Goal: Task Accomplishment & Management: Manage account settings

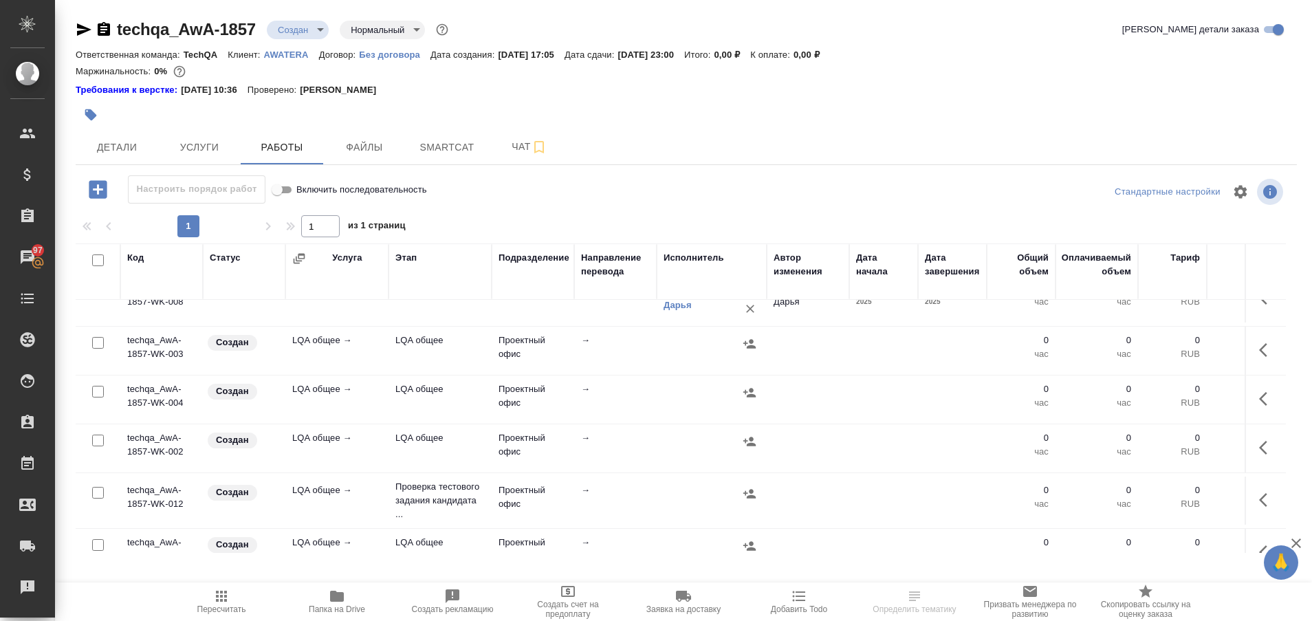
scroll to position [193, 0]
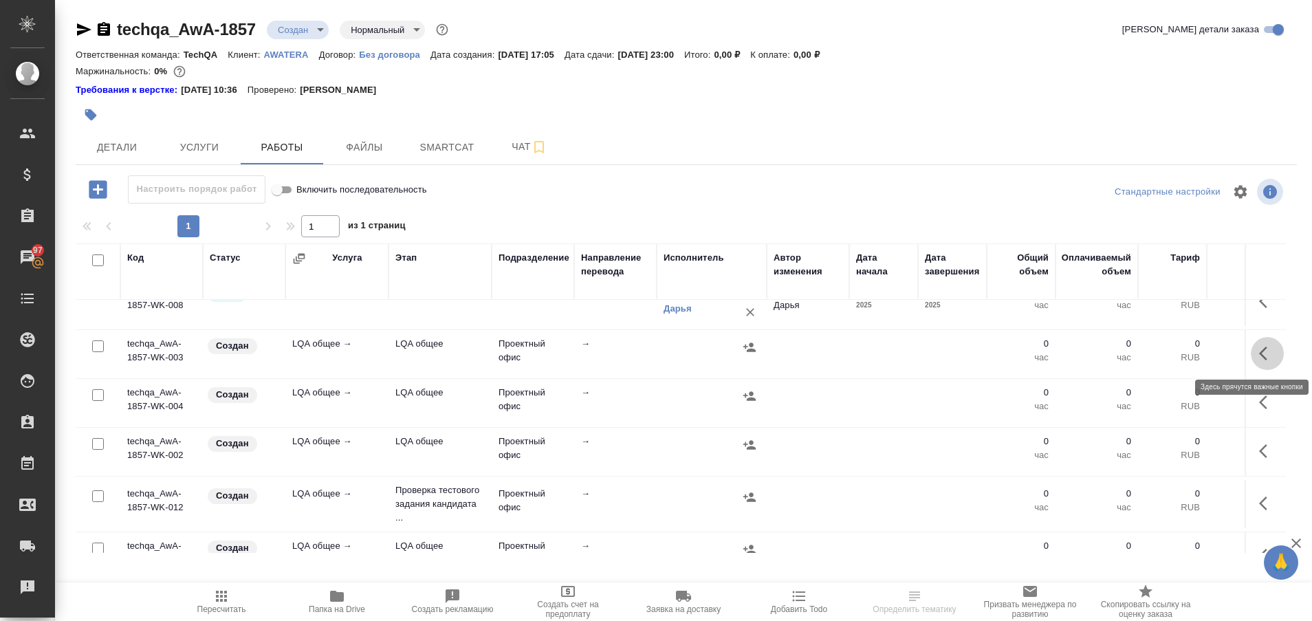
click at [1259, 351] on icon "button" at bounding box center [1263, 354] width 8 height 14
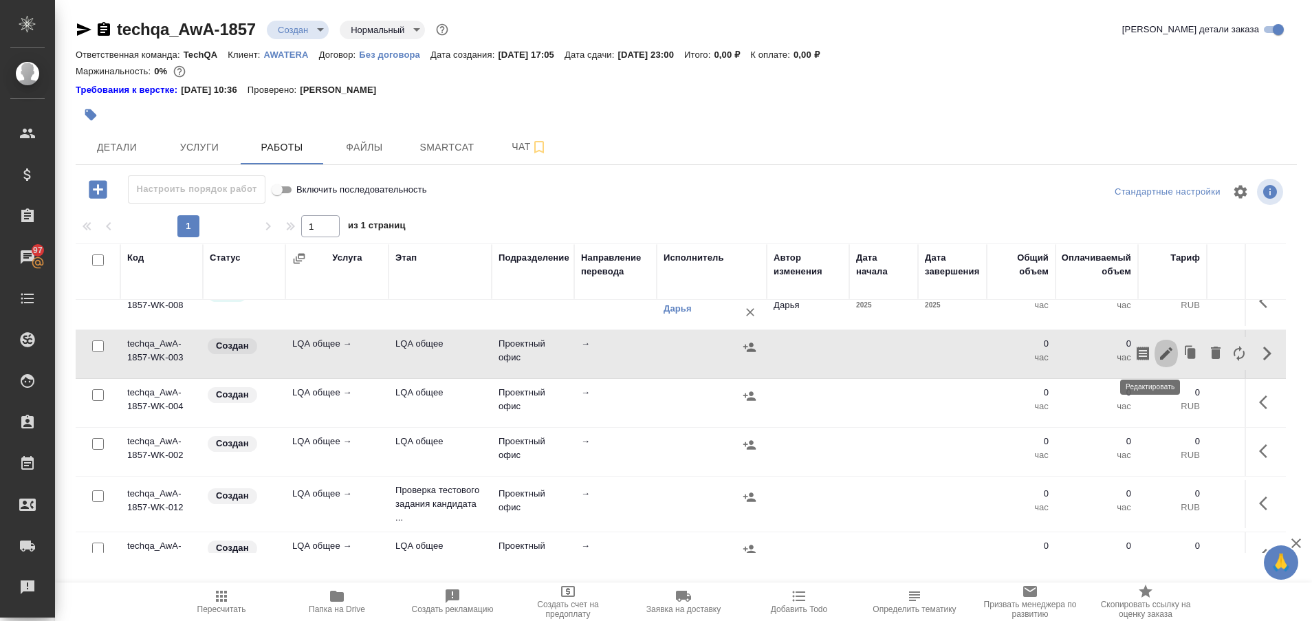
click at [1158, 359] on icon "button" at bounding box center [1166, 353] width 17 height 17
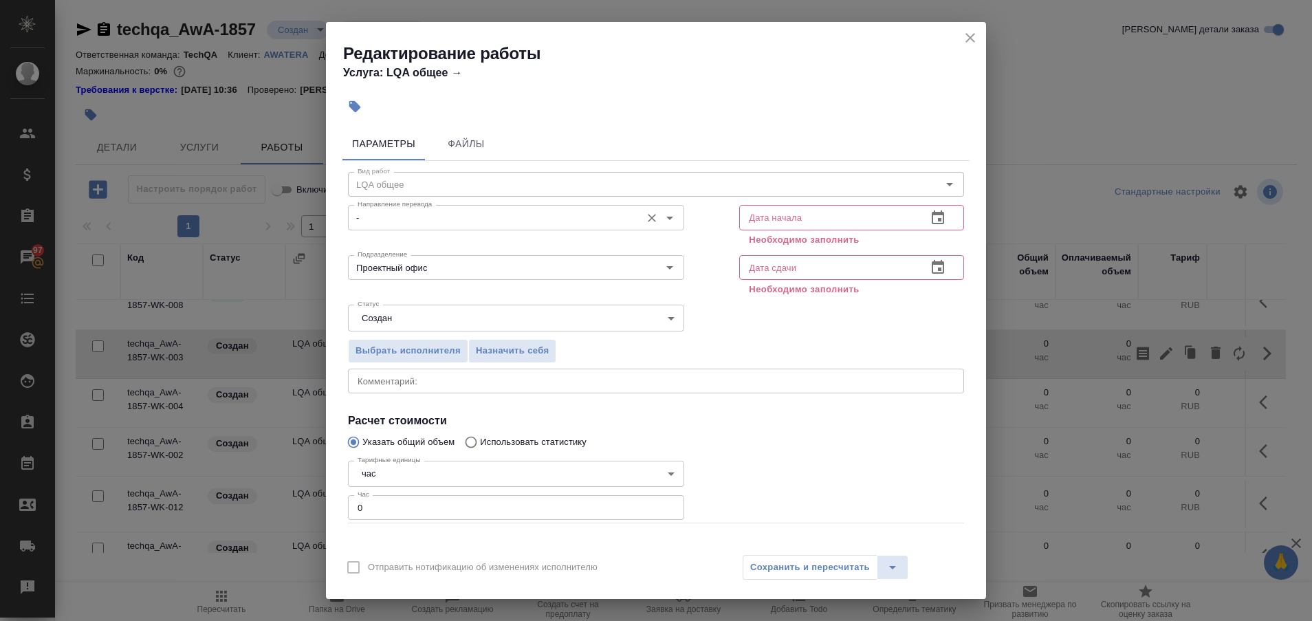
click at [665, 217] on icon "Open" at bounding box center [669, 218] width 17 height 17
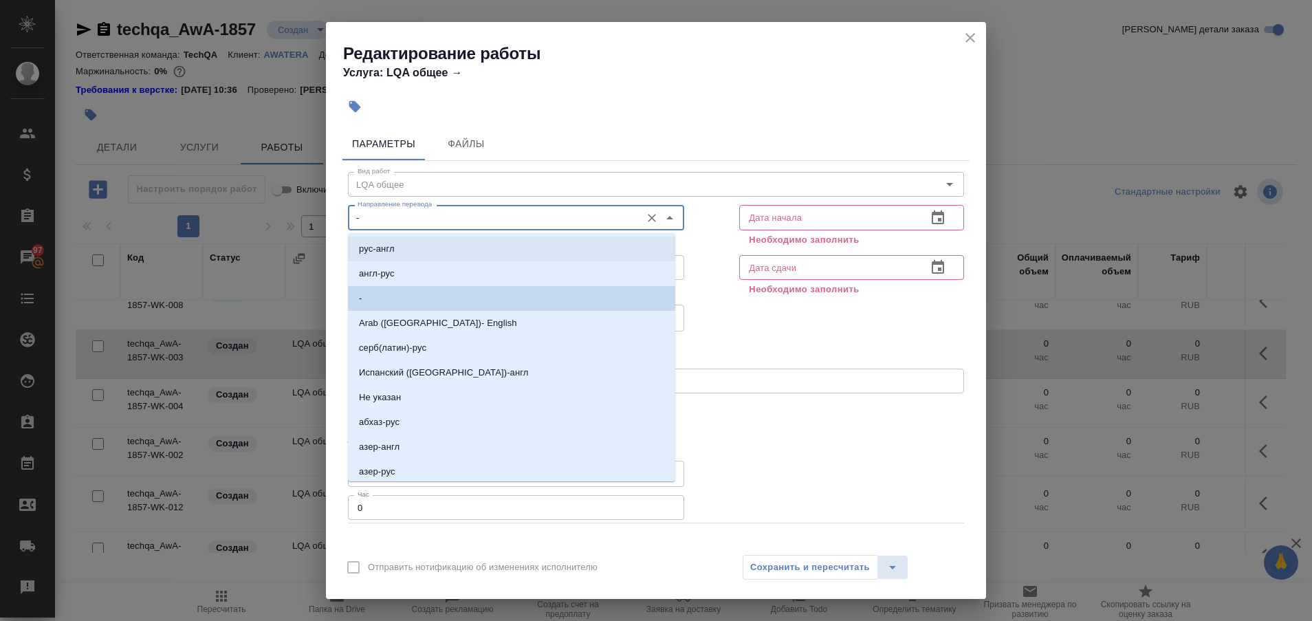
click at [529, 218] on input "-" at bounding box center [493, 217] width 282 height 17
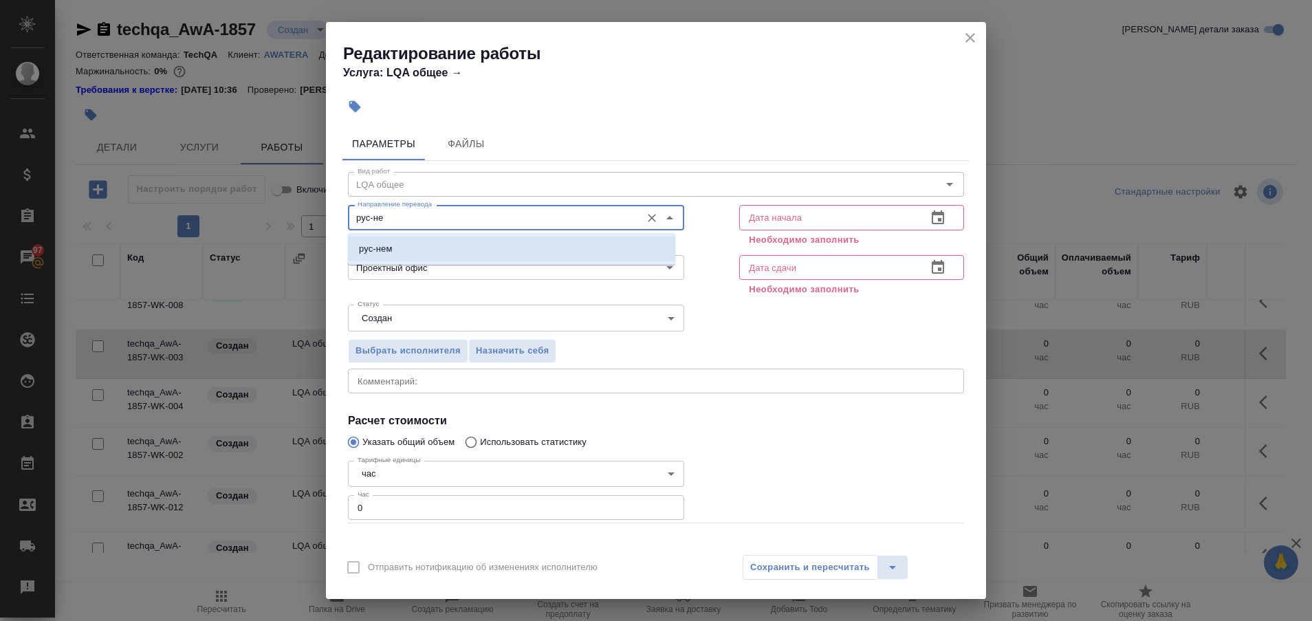
click at [518, 241] on li "рус-нем" at bounding box center [511, 249] width 327 height 25
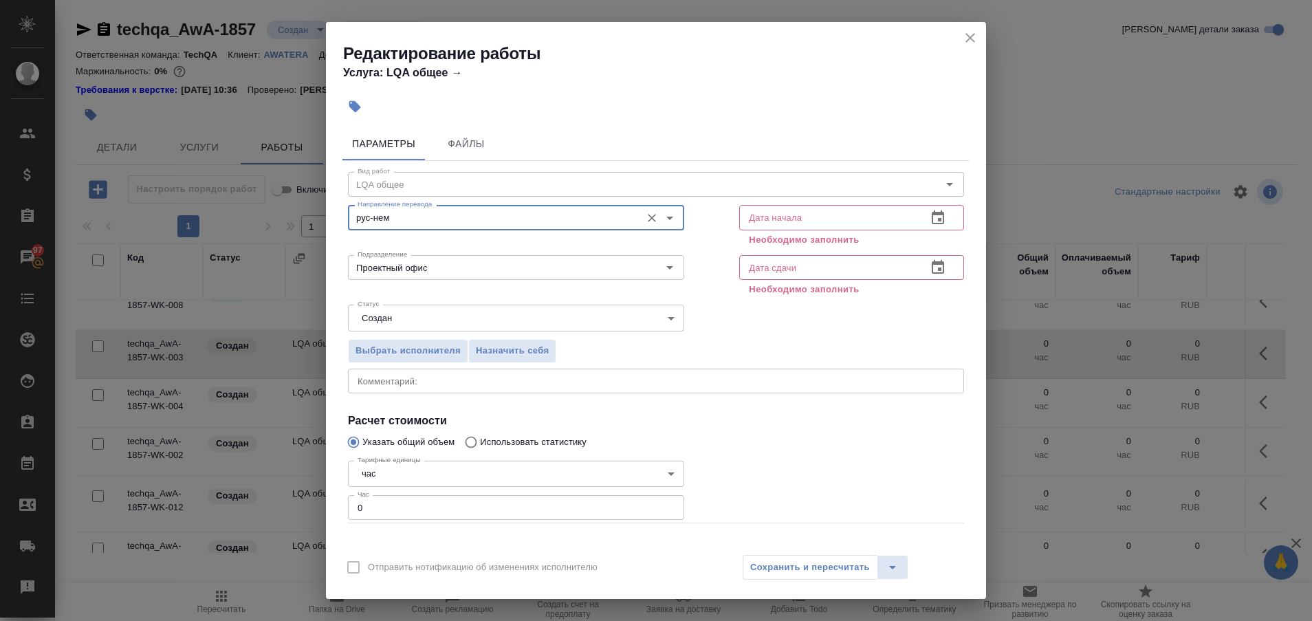
type input "рус-нем"
click at [862, 218] on input "text" at bounding box center [827, 217] width 177 height 25
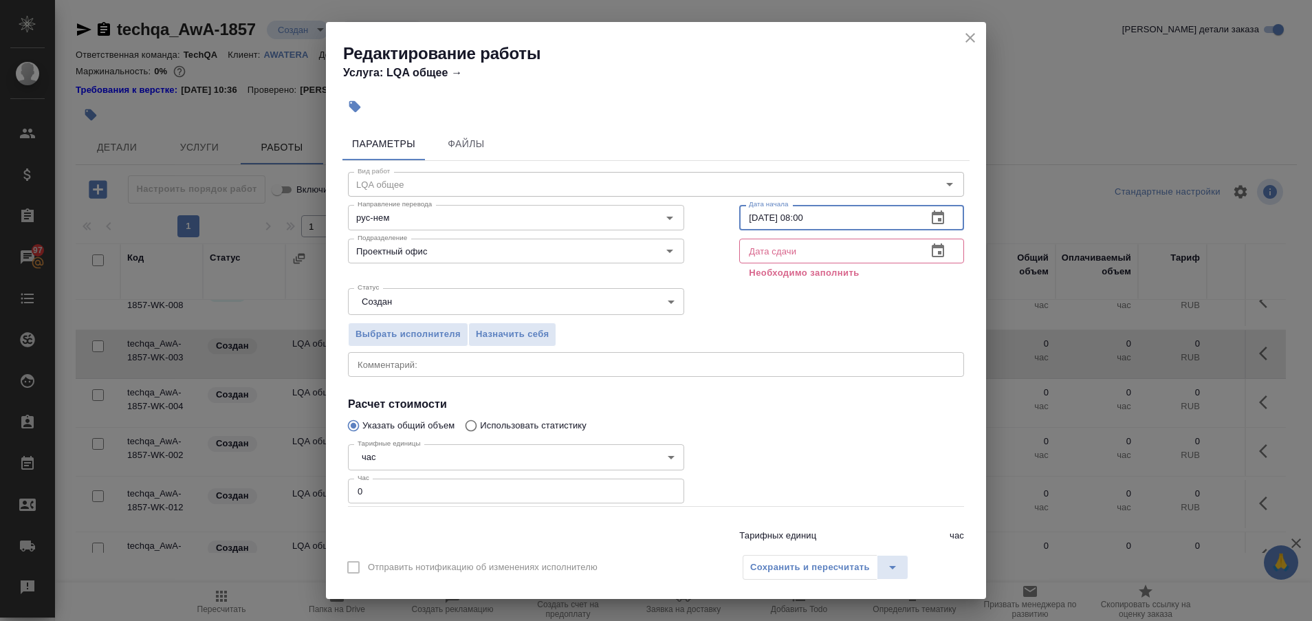
type input "06.10.2025 08:00"
click at [776, 254] on input "text" at bounding box center [827, 251] width 177 height 25
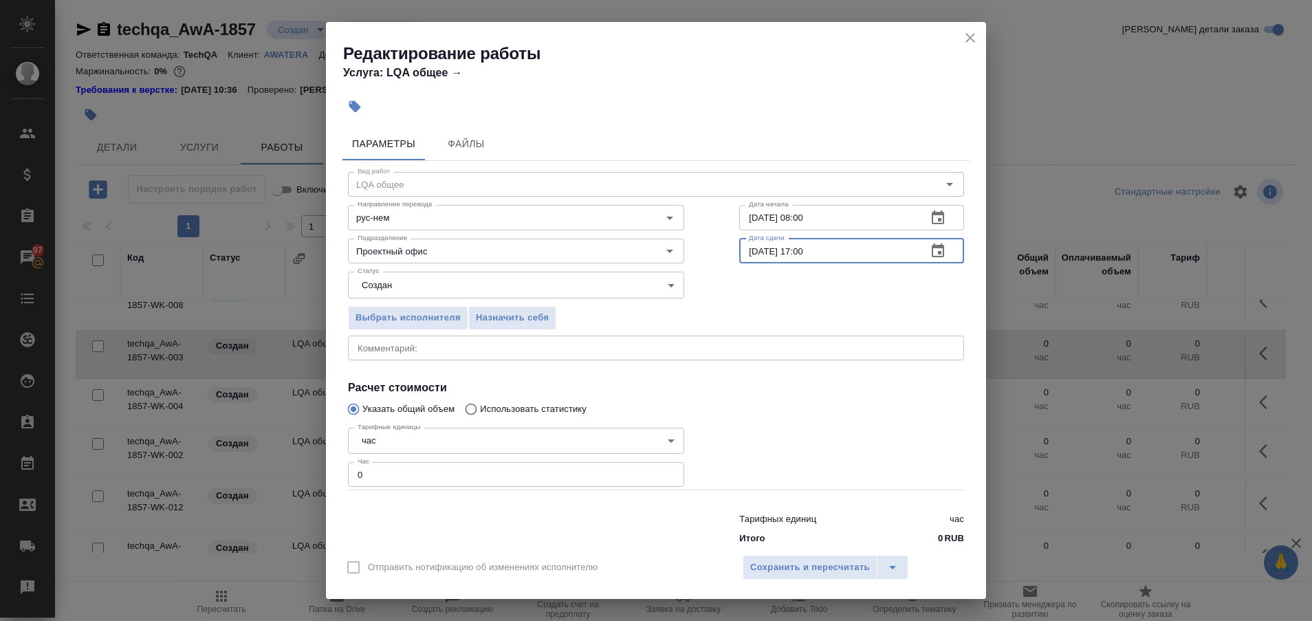
type input "06.10.2025 17:00"
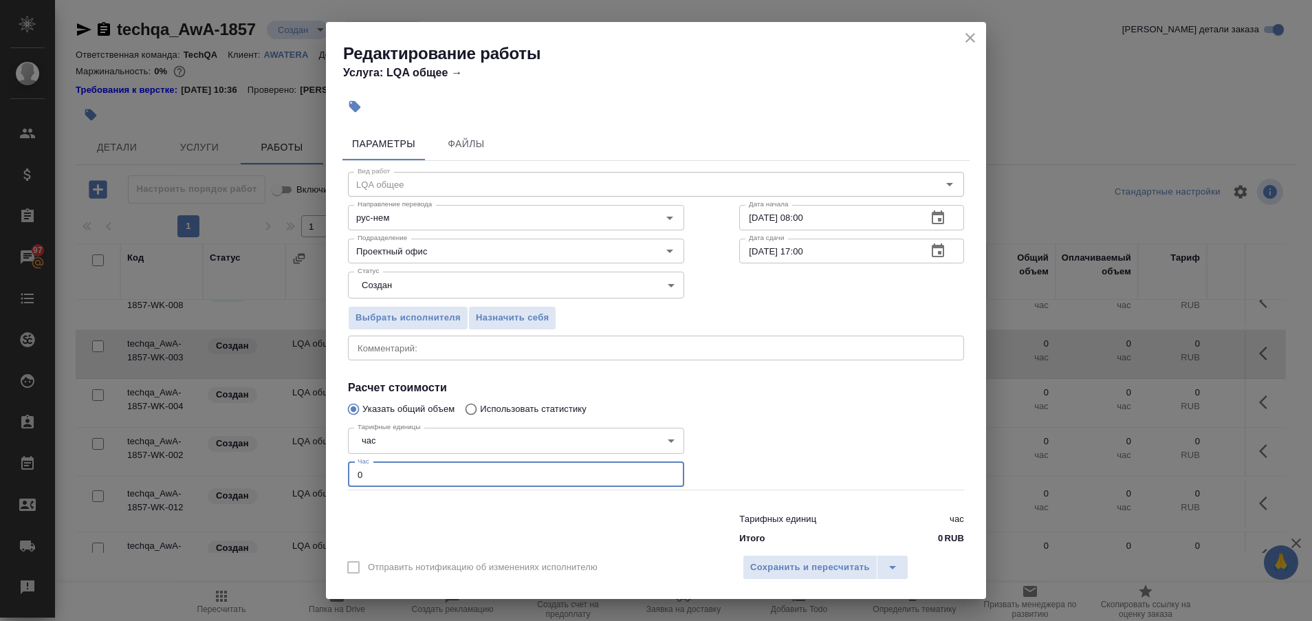
click at [532, 479] on input "0" at bounding box center [516, 474] width 336 height 25
type input "2"
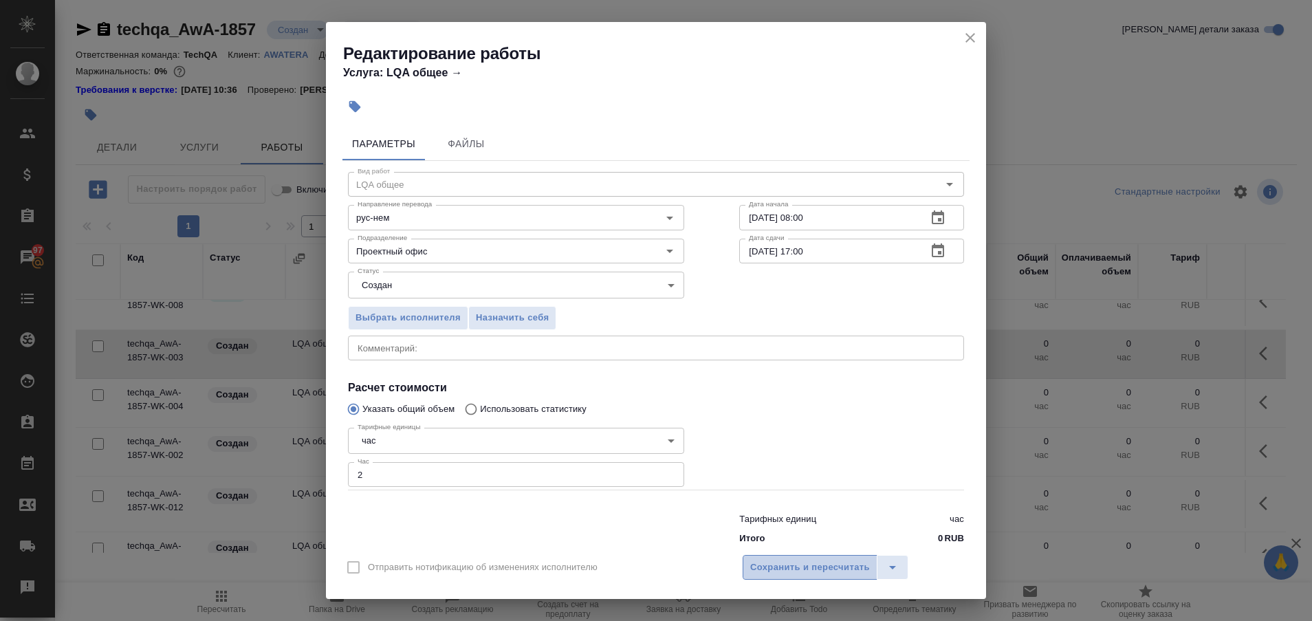
click at [796, 563] on span "Сохранить и пересчитать" at bounding box center [810, 568] width 120 height 16
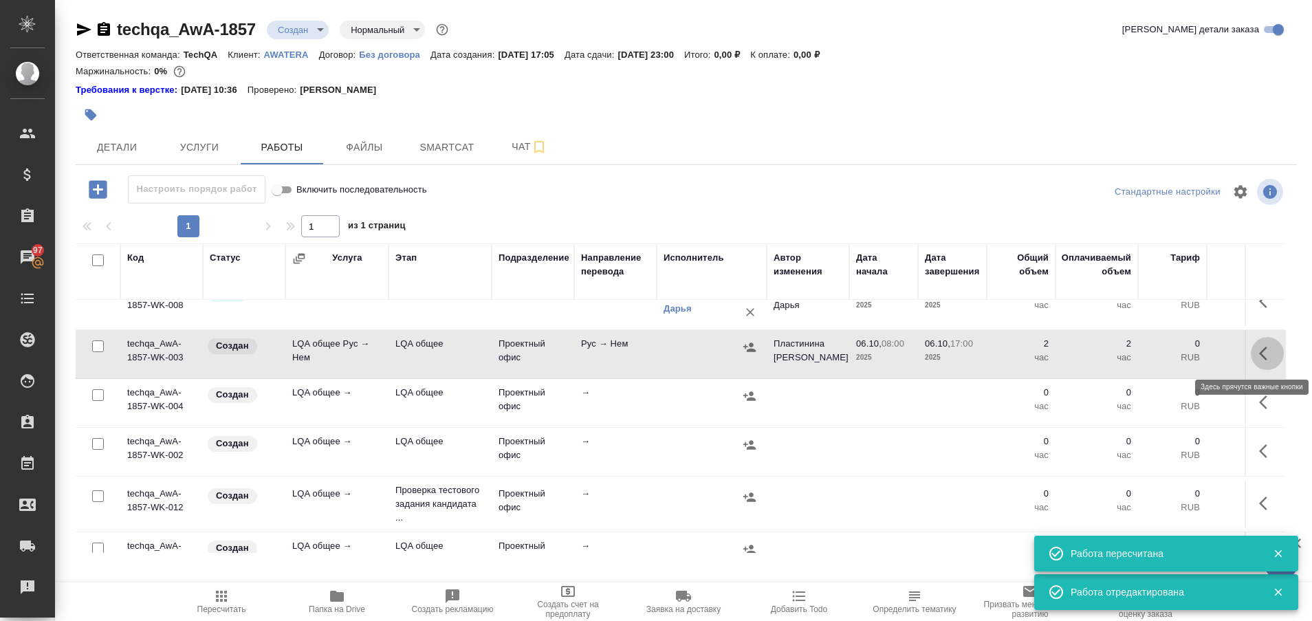
click at [1259, 354] on icon "button" at bounding box center [1267, 353] width 17 height 17
click at [1158, 358] on icon "button" at bounding box center [1166, 353] width 17 height 17
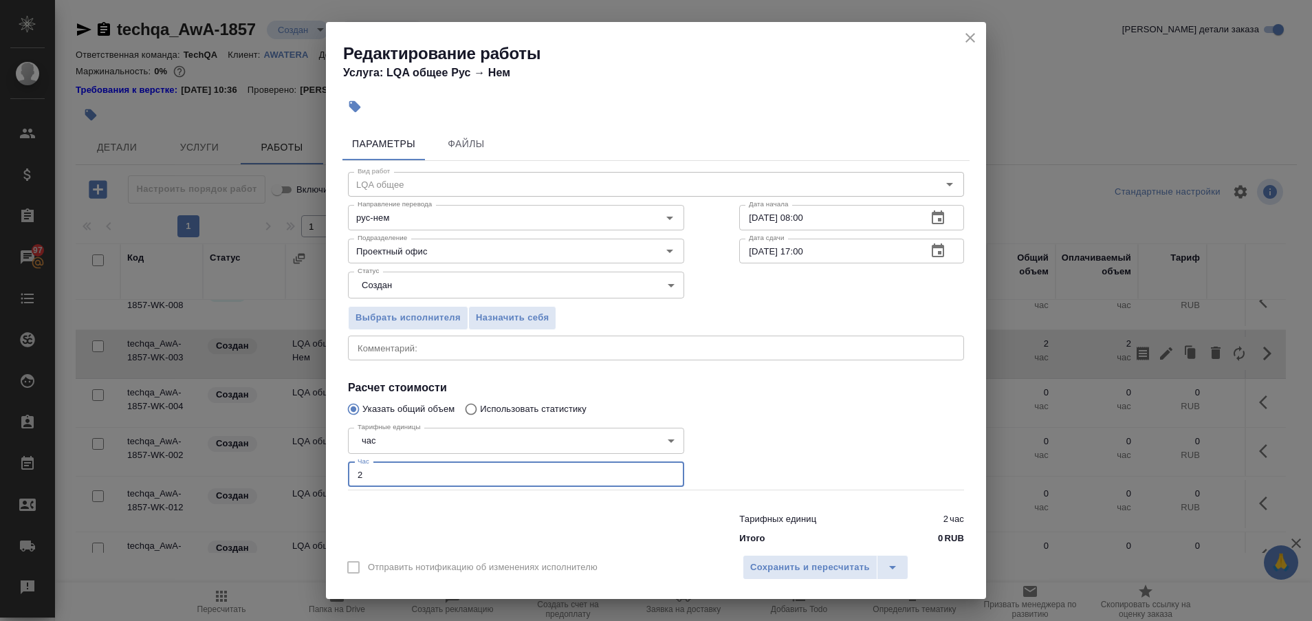
click at [499, 470] on input "2" at bounding box center [516, 474] width 336 height 25
type input "1.5"
click at [515, 314] on span "Назначить себя" at bounding box center [512, 318] width 73 height 16
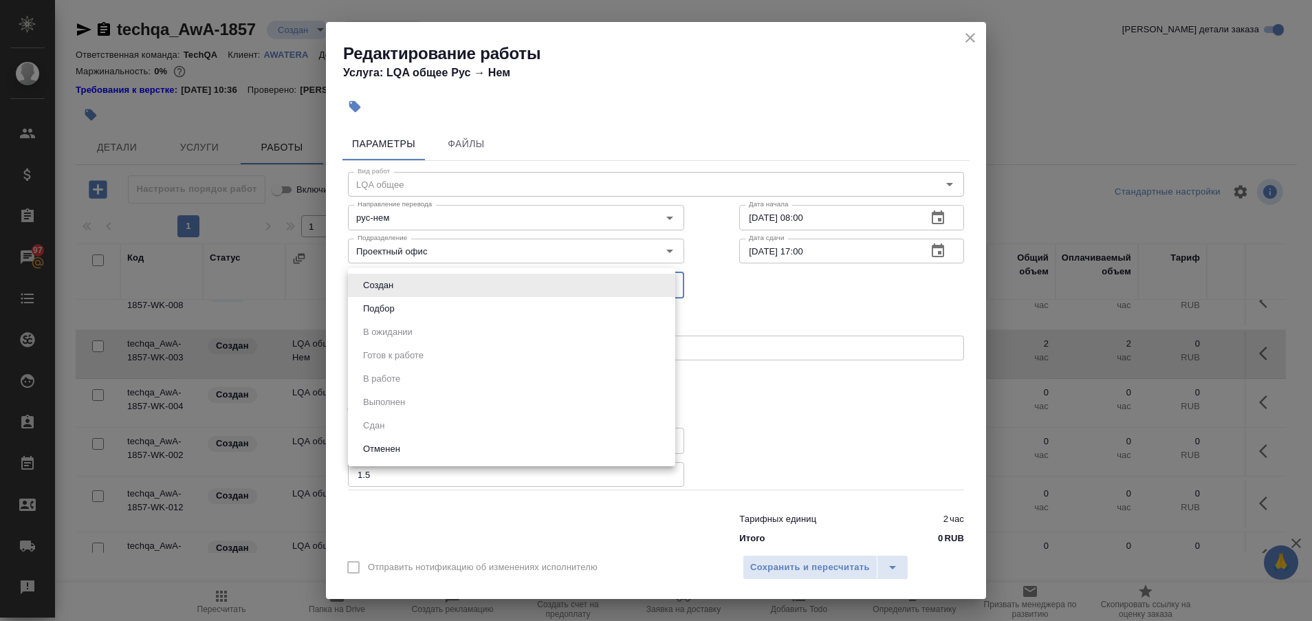
click at [659, 292] on body "🙏 .cls-1 fill:#fff; AWATERA Plastinina [PERSON_NAME] Спецификации Заказы 97 Чат…" at bounding box center [656, 310] width 1312 height 621
click at [763, 286] on div at bounding box center [656, 310] width 1312 height 621
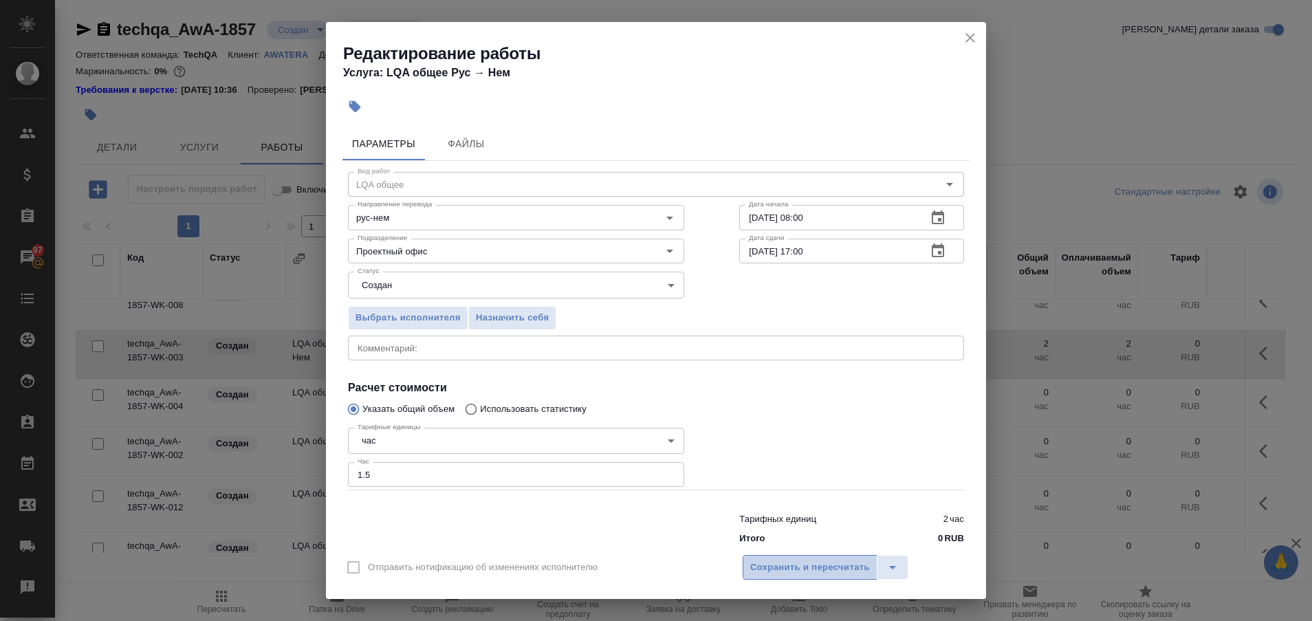
click at [796, 567] on span "Сохранить и пересчитать" at bounding box center [810, 568] width 120 height 16
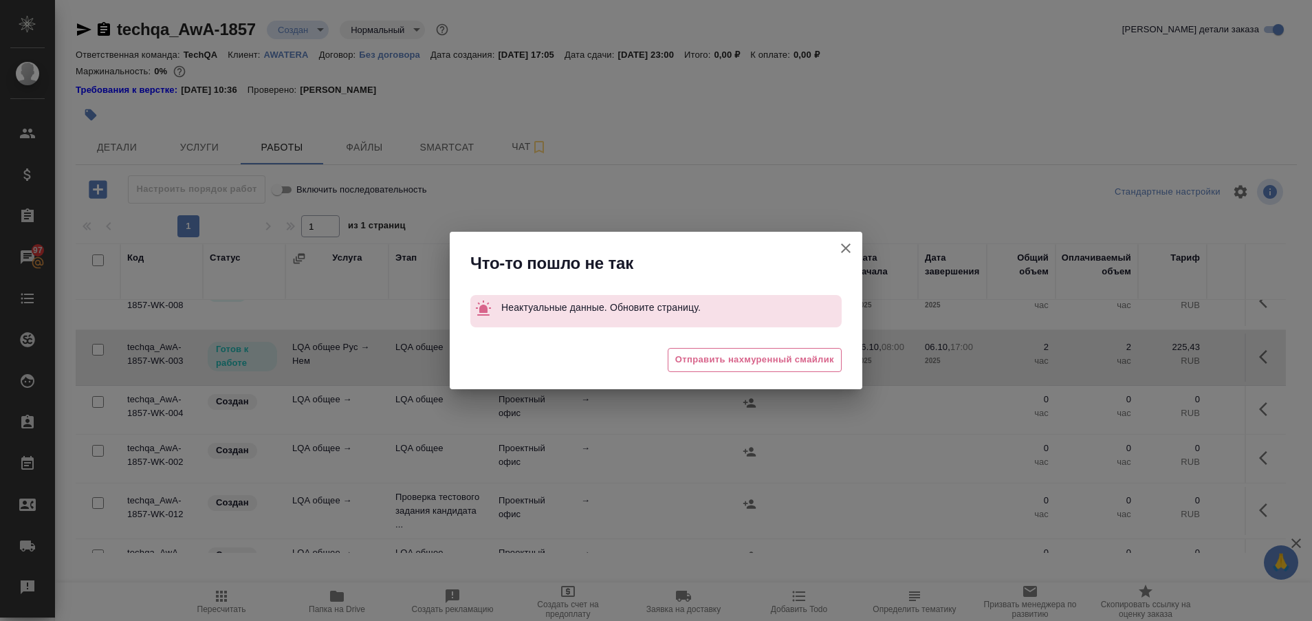
click at [844, 247] on icon "button" at bounding box center [846, 248] width 10 height 10
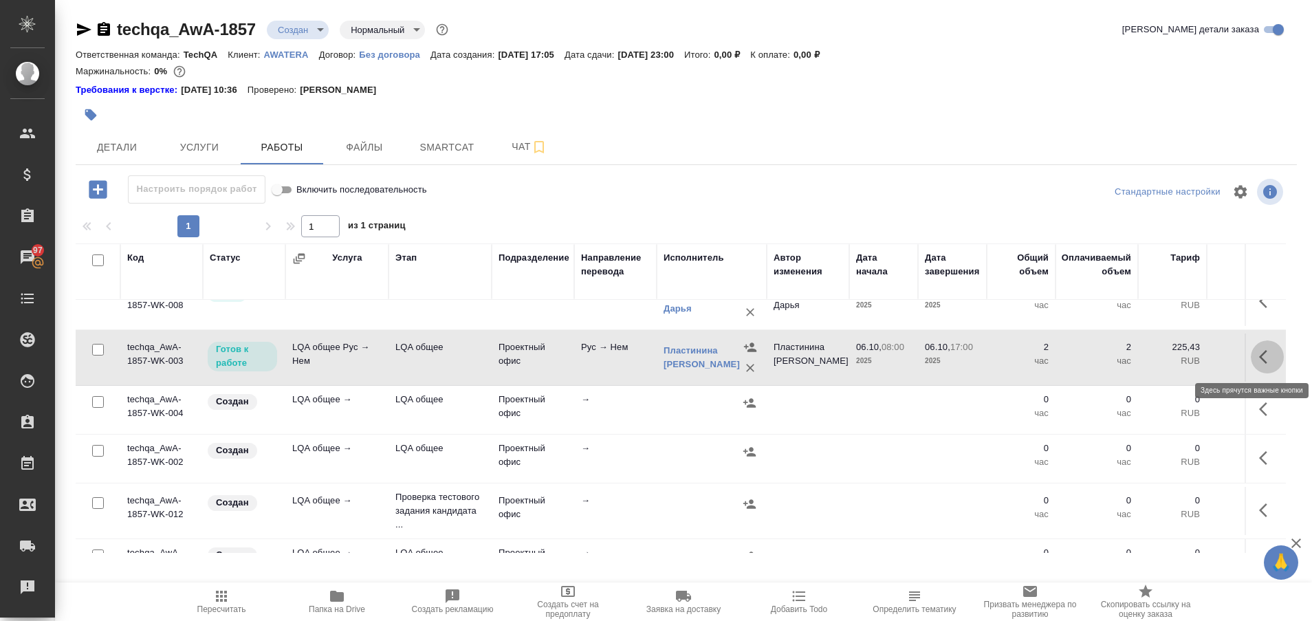
click at [1259, 352] on icon "button" at bounding box center [1267, 357] width 17 height 17
click at [1160, 361] on icon "button" at bounding box center [1166, 357] width 12 height 12
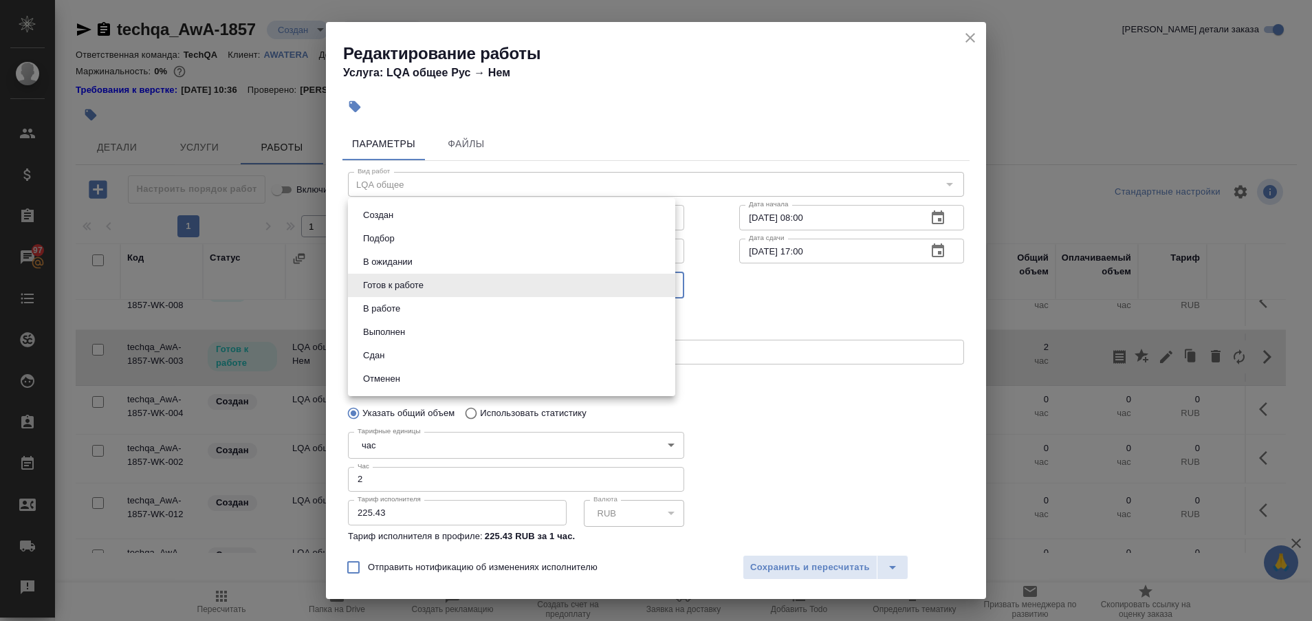
click at [664, 289] on body "🙏 .cls-1 fill:#fff; AWATERA Plastinina [PERSON_NAME] Спецификации Заказы 97 Чат…" at bounding box center [656, 310] width 1312 height 621
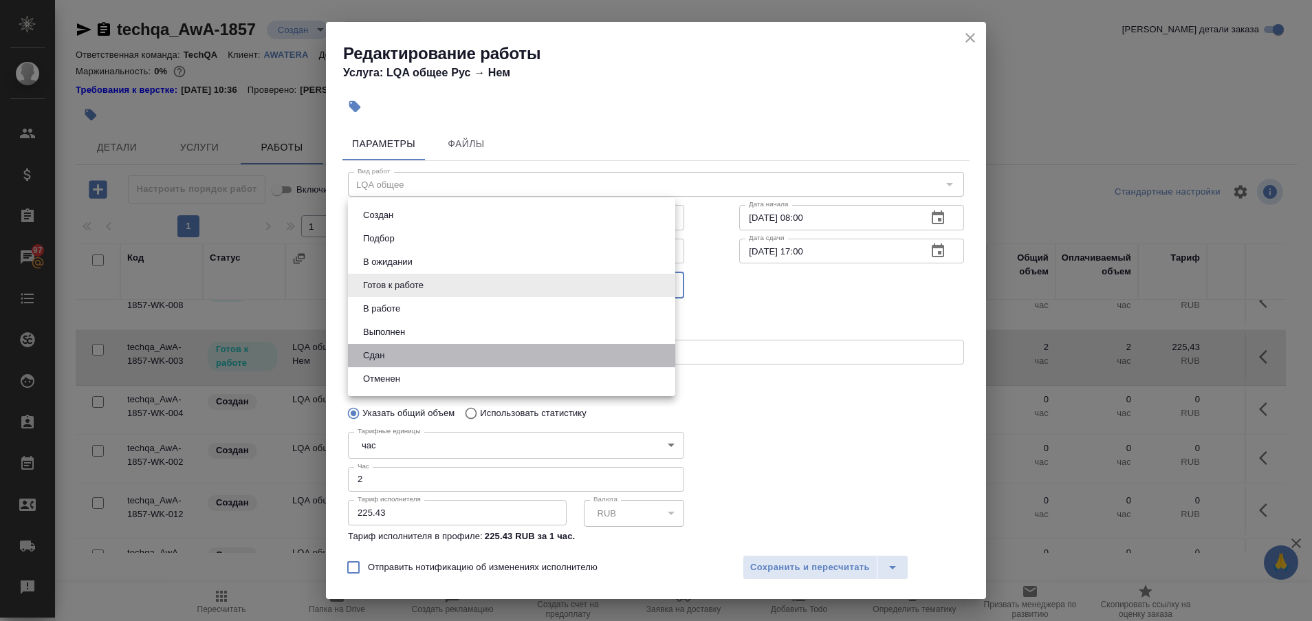
click at [535, 358] on li "Сдан" at bounding box center [511, 355] width 327 height 23
type input "closed"
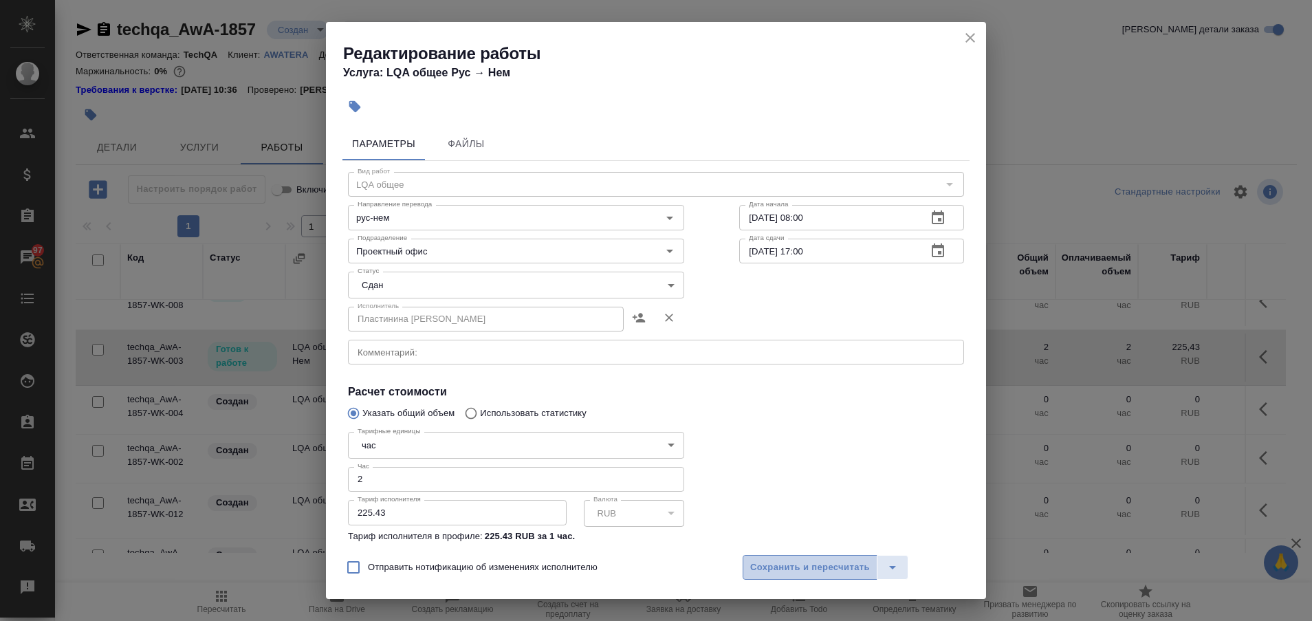
click at [785, 566] on span "Сохранить и пересчитать" at bounding box center [810, 568] width 120 height 16
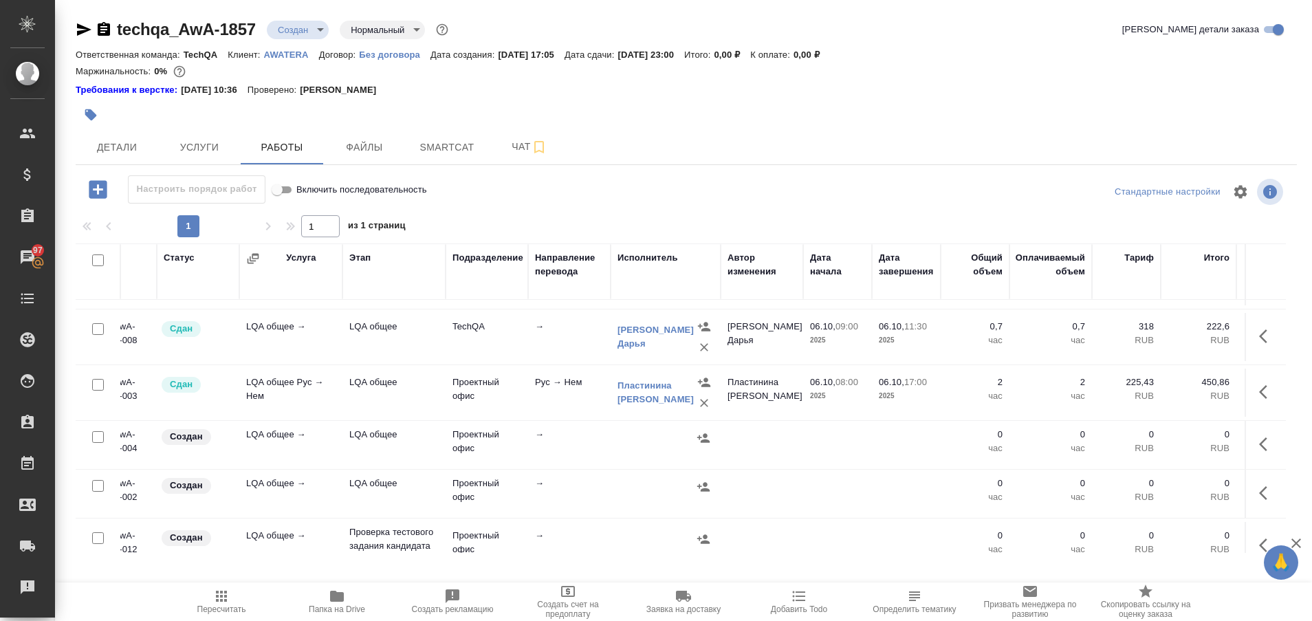
scroll to position [158, 44]
click at [1259, 449] on icon "button" at bounding box center [1263, 444] width 8 height 14
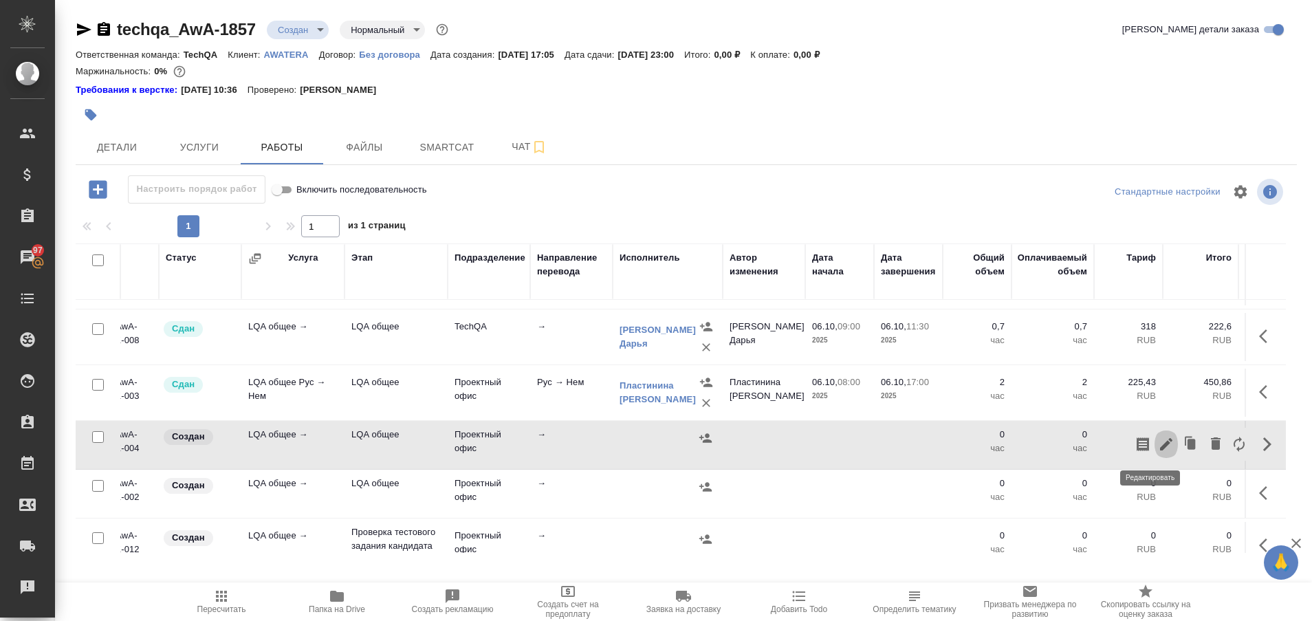
click at [1160, 444] on icon "button" at bounding box center [1166, 444] width 12 height 12
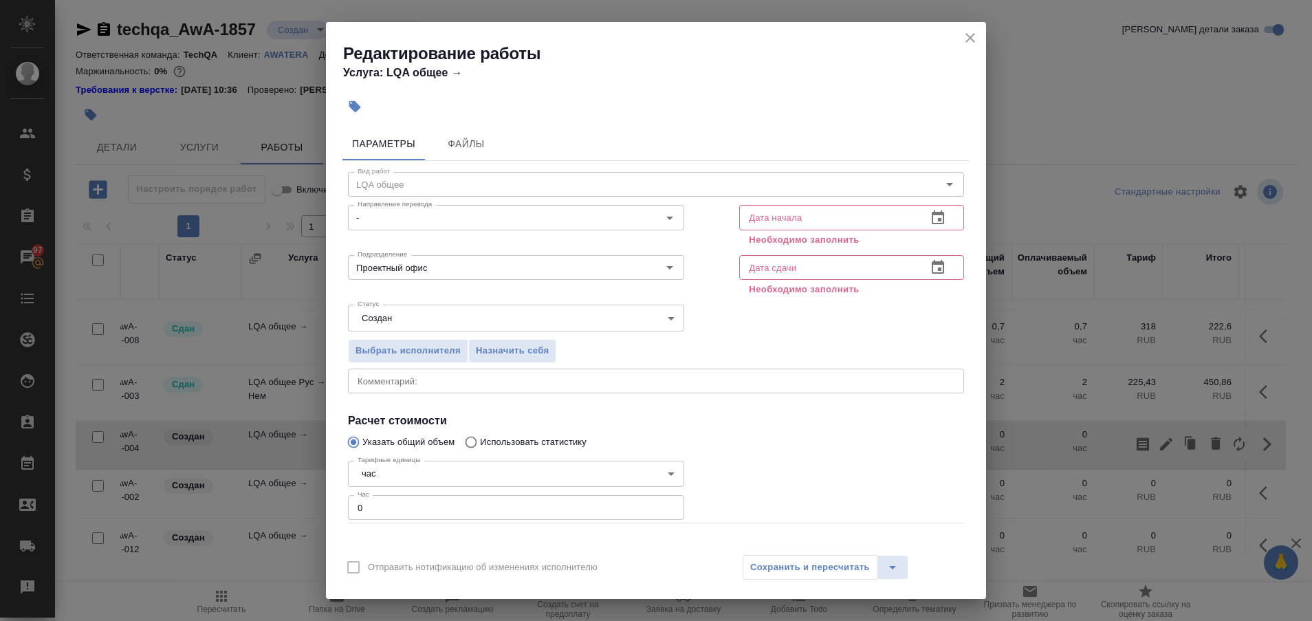
click at [483, 515] on input "0" at bounding box center [516, 507] width 336 height 25
type input "2"
click at [808, 223] on input "text" at bounding box center [827, 217] width 177 height 25
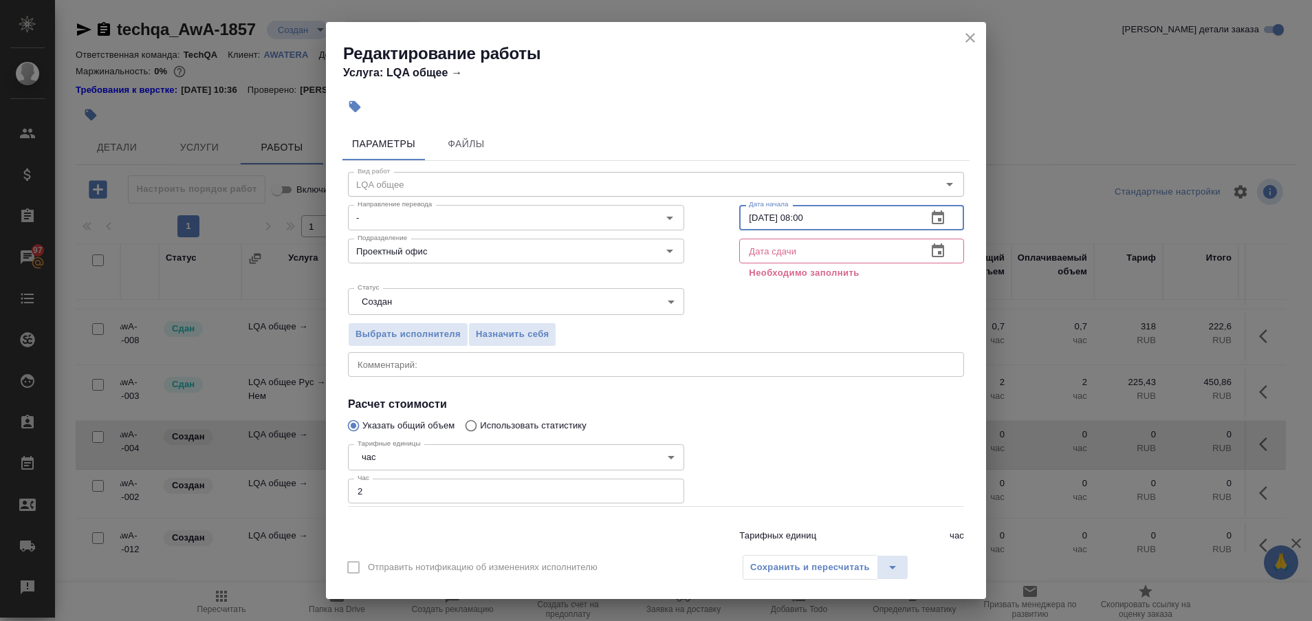
type input "[DATE] 08:00"
click at [783, 255] on input "text" at bounding box center [827, 251] width 177 height 25
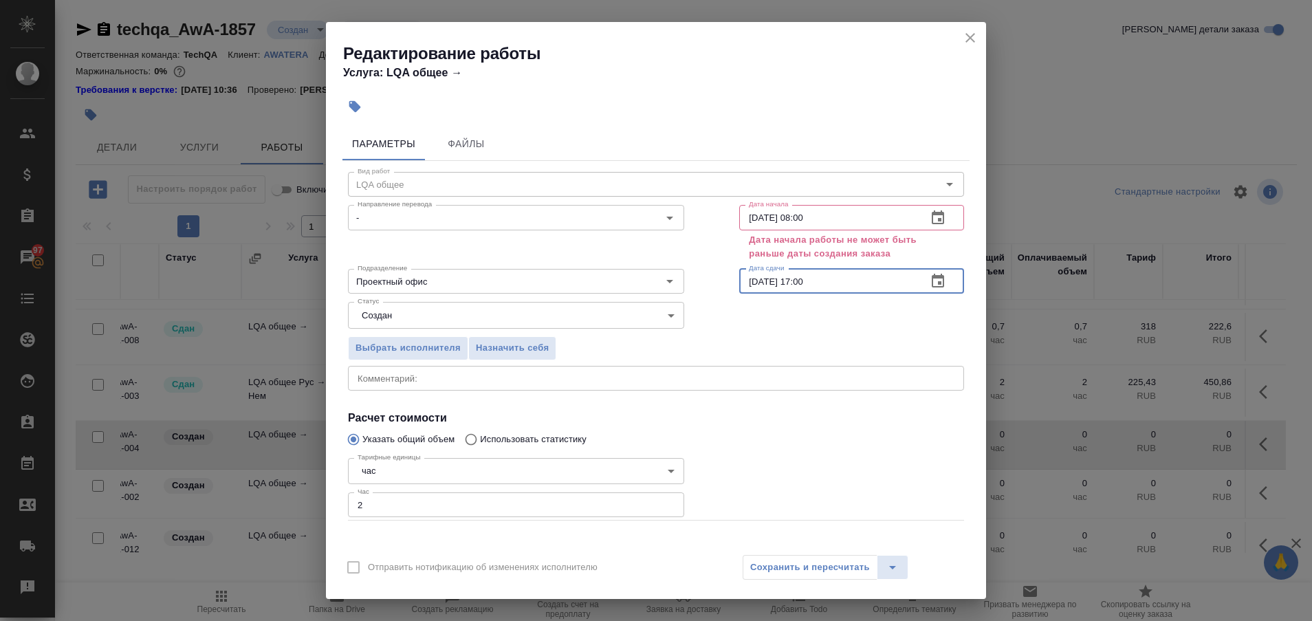
type input "[DATE] 17:00"
click at [748, 219] on input "[DATE] 08:00" at bounding box center [827, 217] width 177 height 25
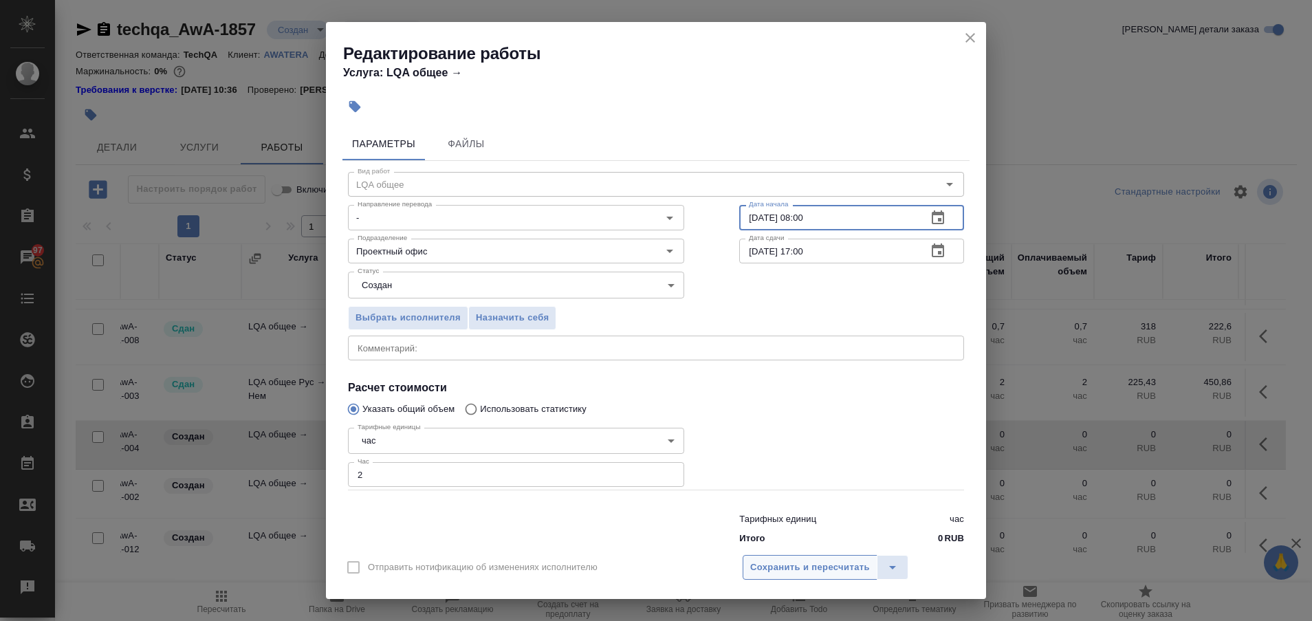
type input "[DATE] 08:00"
click at [790, 561] on span "Сохранить и пересчитать" at bounding box center [810, 568] width 120 height 16
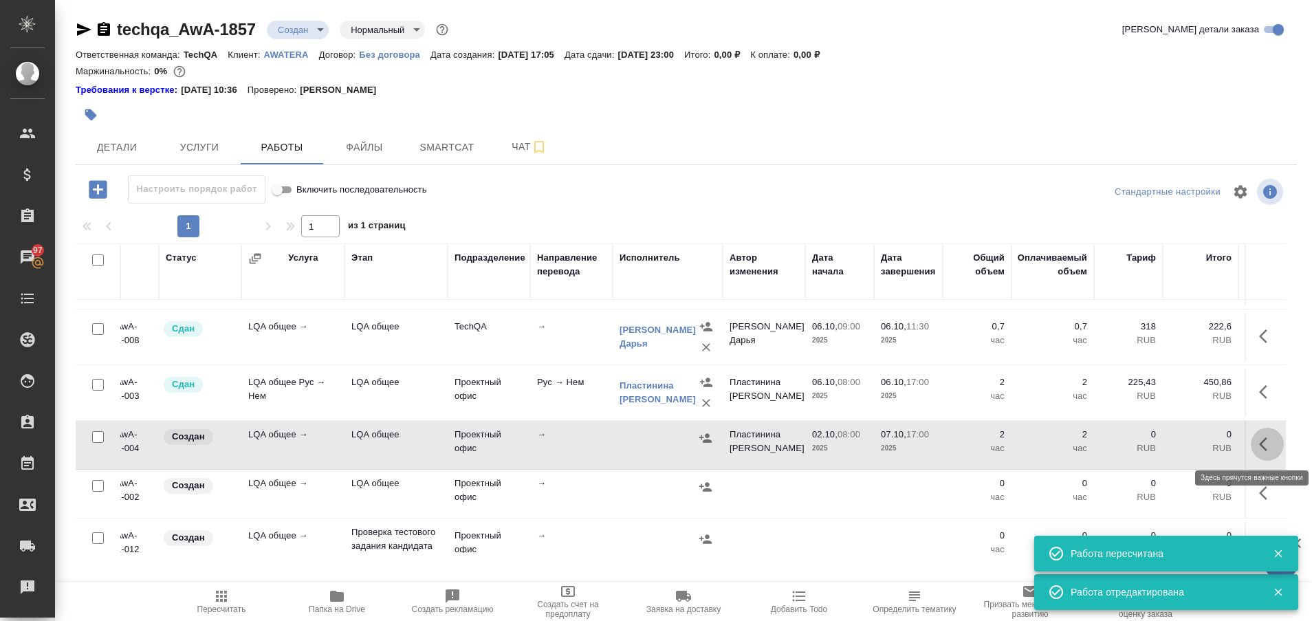
click at [1259, 444] on icon "button" at bounding box center [1263, 444] width 8 height 14
click at [1160, 439] on icon "button" at bounding box center [1166, 444] width 12 height 12
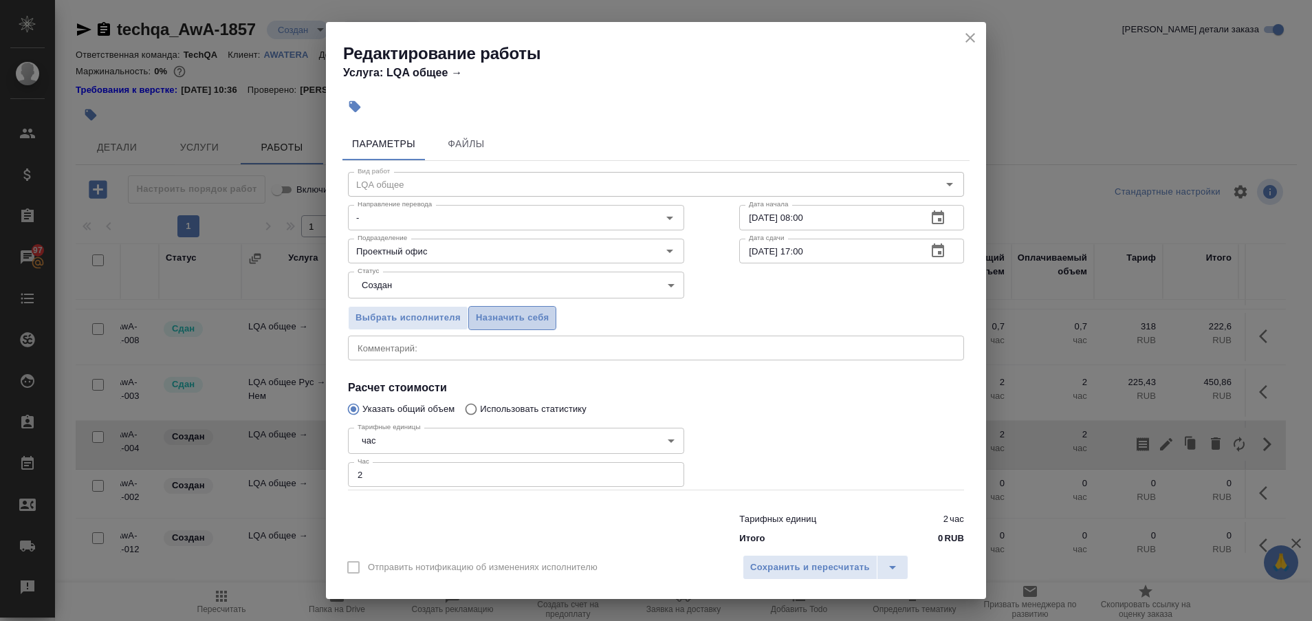
click at [492, 314] on span "Назначить себя" at bounding box center [512, 318] width 73 height 16
click at [777, 567] on span "Сохранить и пересчитать" at bounding box center [810, 568] width 120 height 16
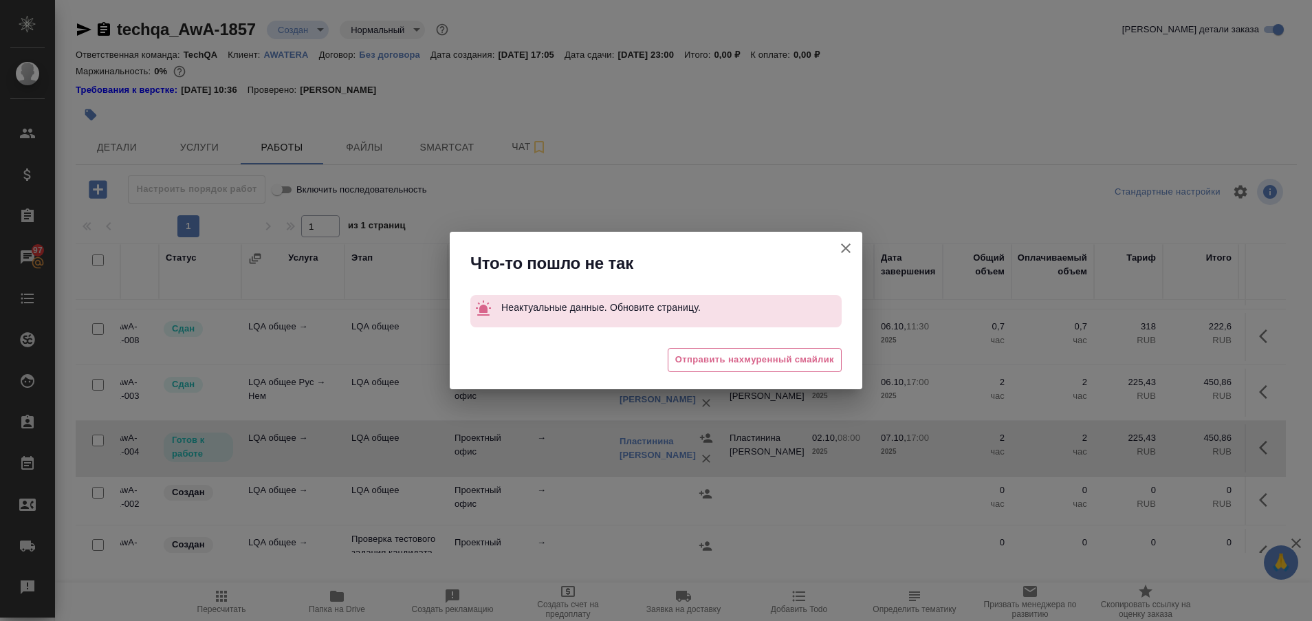
click at [849, 252] on icon "button" at bounding box center [846, 248] width 10 height 10
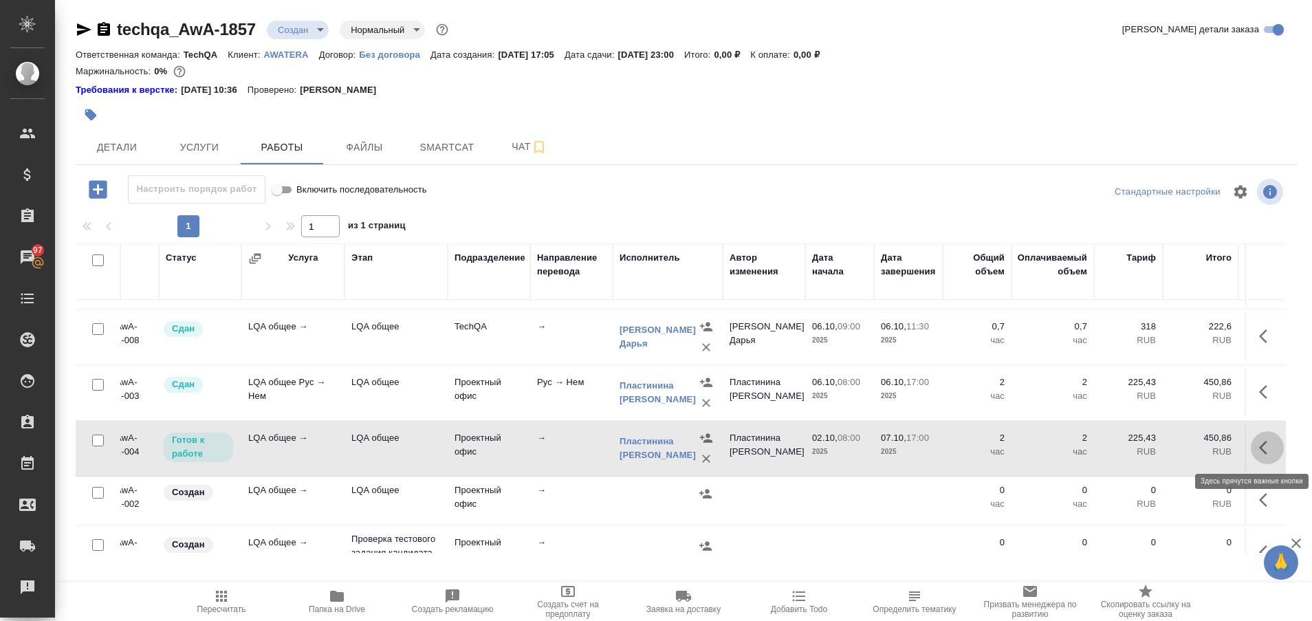
click at [1259, 452] on icon "button" at bounding box center [1267, 447] width 17 height 17
click at [1158, 452] on icon "button" at bounding box center [1166, 447] width 17 height 17
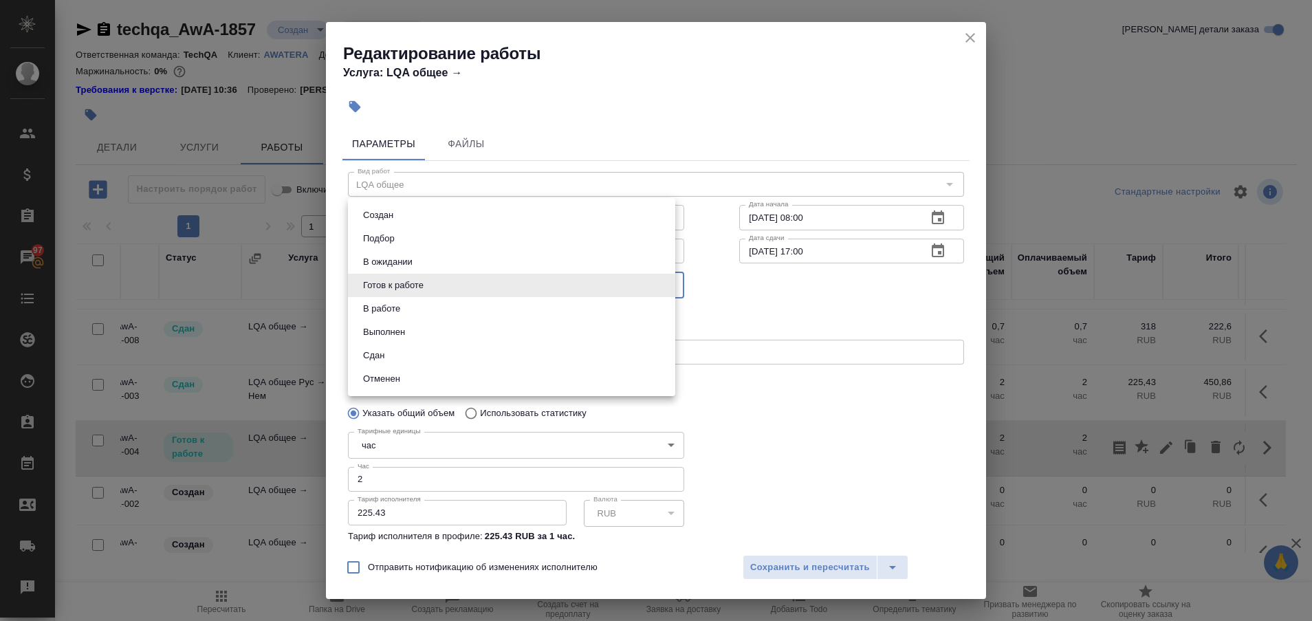
click at [610, 285] on body "🙏 .cls-1 fill:#fff; AWATERA Plastinina [PERSON_NAME] Спецификации Заказы 97 Чат…" at bounding box center [656, 310] width 1312 height 621
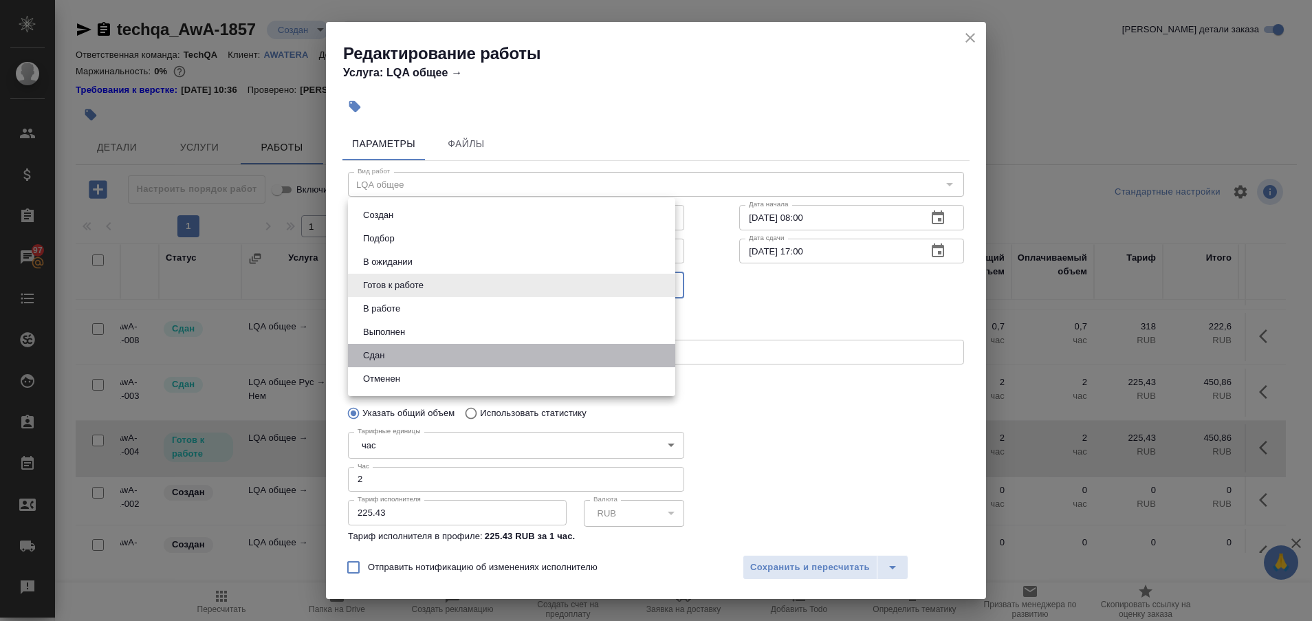
click at [448, 353] on li "Сдан" at bounding box center [511, 355] width 327 height 23
type input "closed"
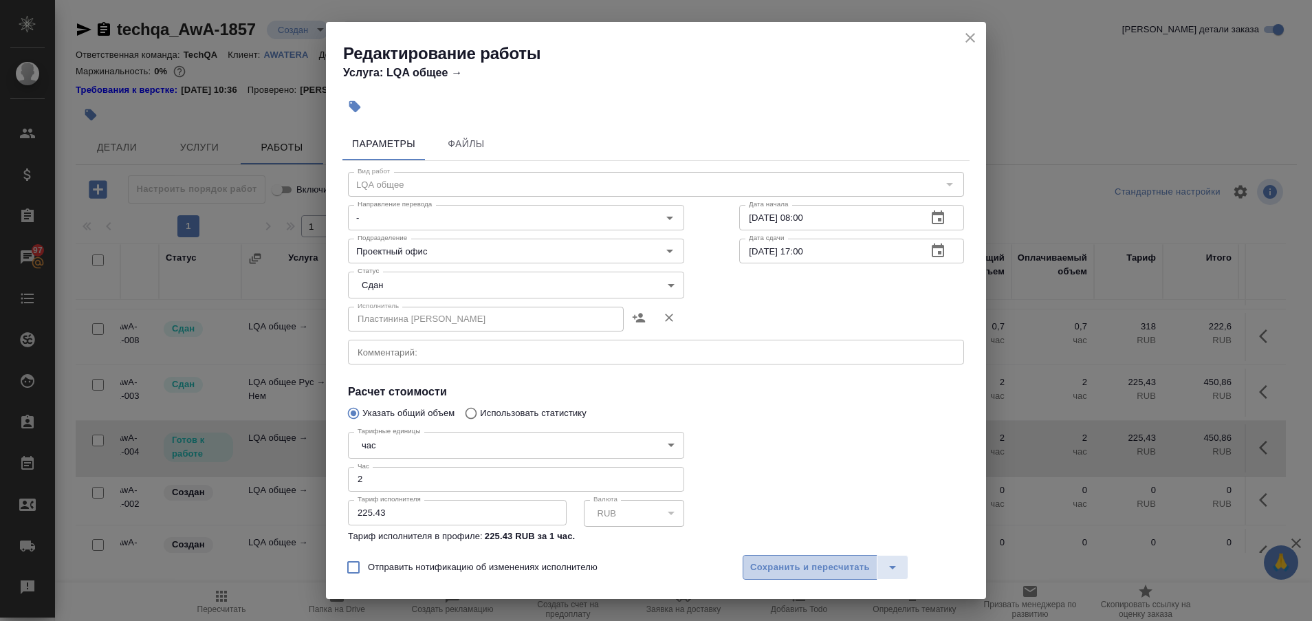
click at [778, 574] on span "Сохранить и пересчитать" at bounding box center [810, 568] width 120 height 16
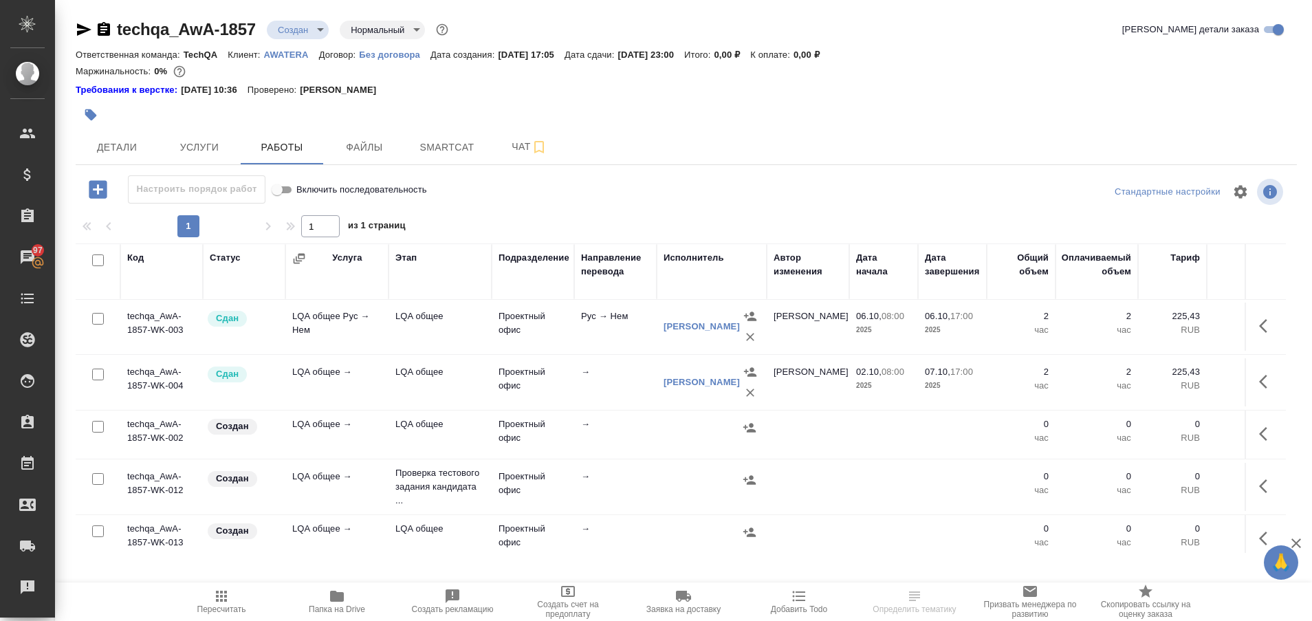
scroll to position [226, 0]
click at [1259, 379] on icon "button" at bounding box center [1267, 379] width 17 height 17
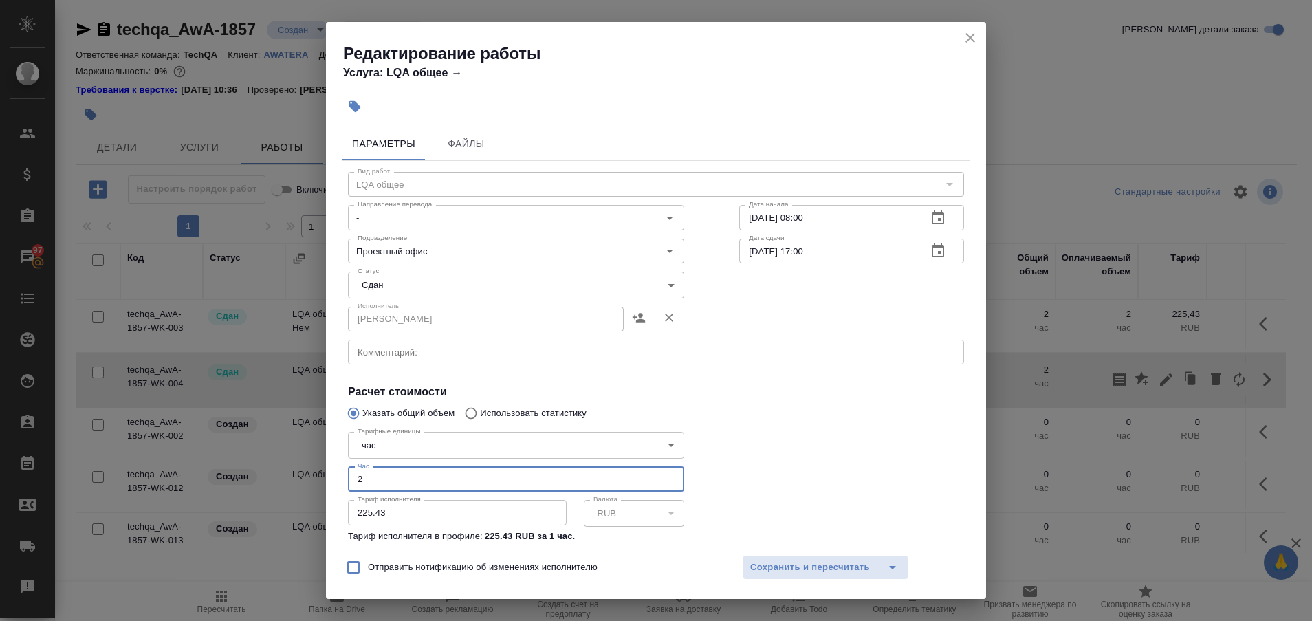
click at [385, 483] on input "2" at bounding box center [516, 479] width 336 height 25
type input "1"
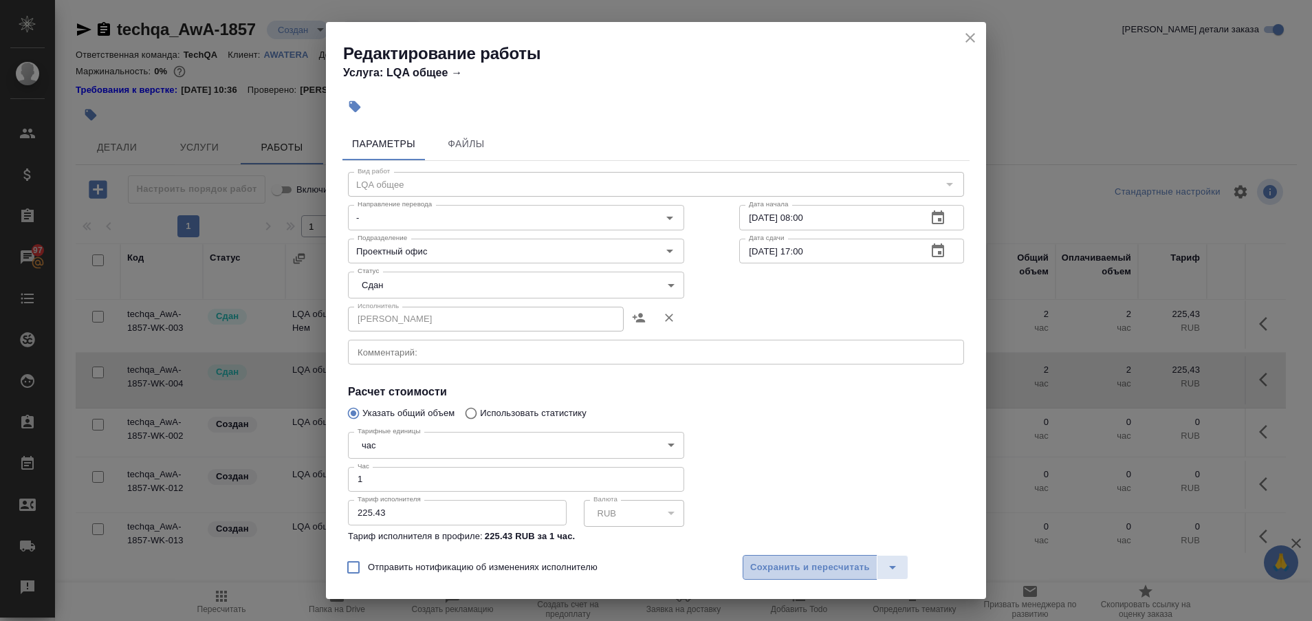
click at [785, 573] on span "Сохранить и пересчитать" at bounding box center [810, 568] width 120 height 16
